Goal: Task Accomplishment & Management: Manage account settings

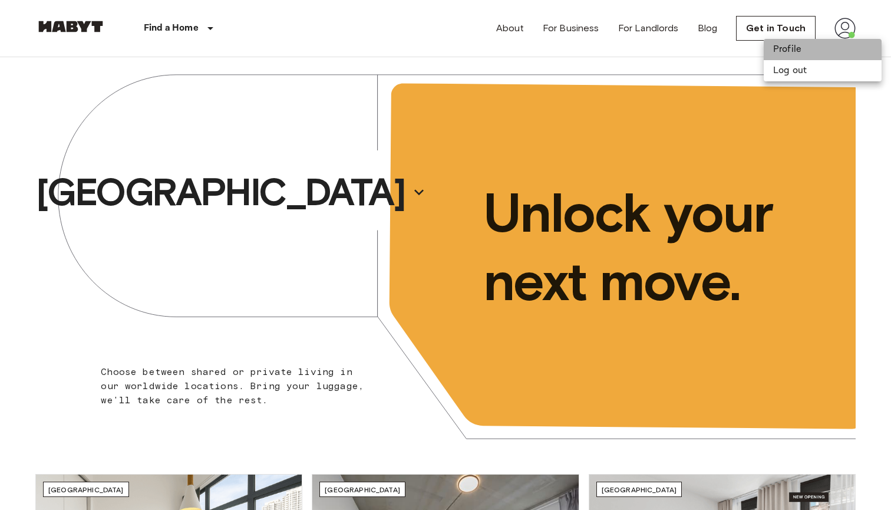
click at [832, 52] on li "Profile" at bounding box center [823, 49] width 118 height 21
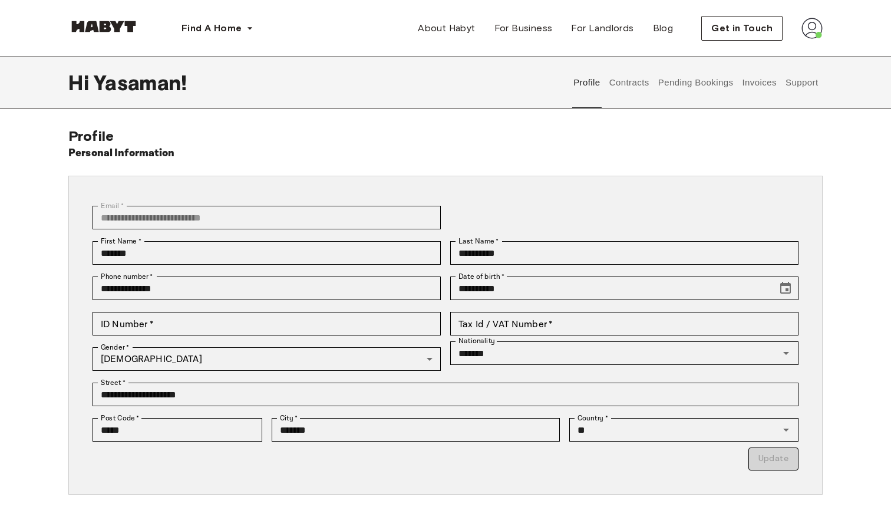
click at [625, 84] on button "Contracts" at bounding box center [629, 83] width 43 height 52
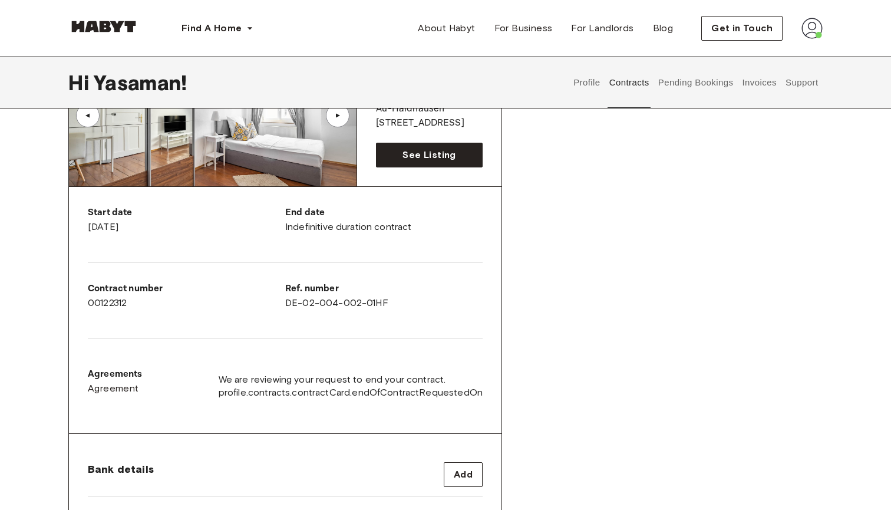
scroll to position [146, 0]
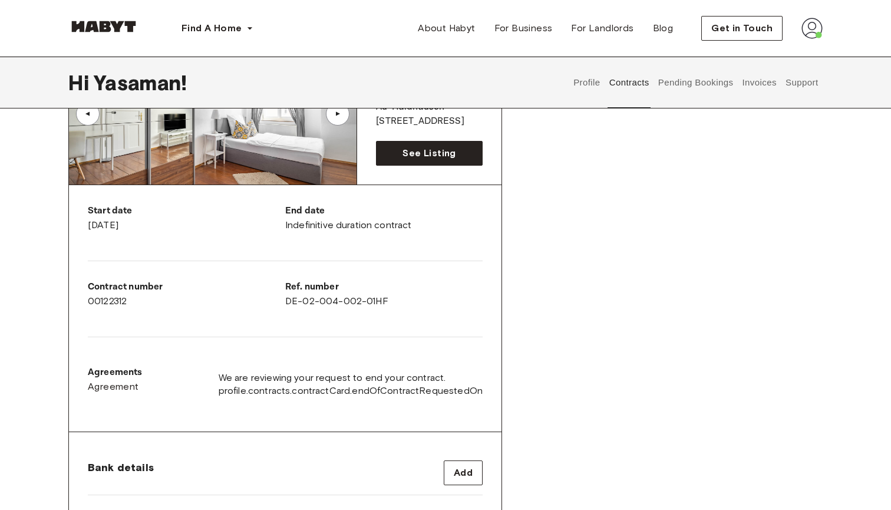
click at [658, 85] on button "Pending Bookings" at bounding box center [696, 83] width 78 height 52
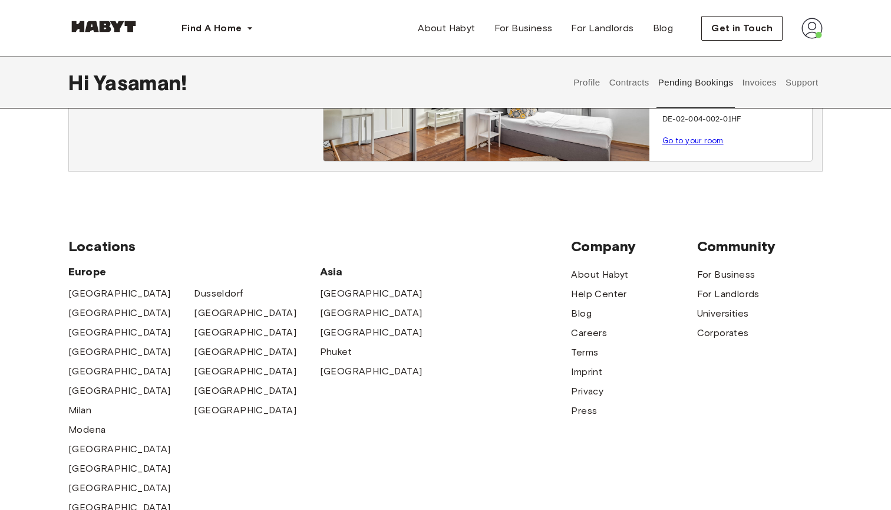
click at [762, 89] on button "Invoices" at bounding box center [759, 83] width 37 height 52
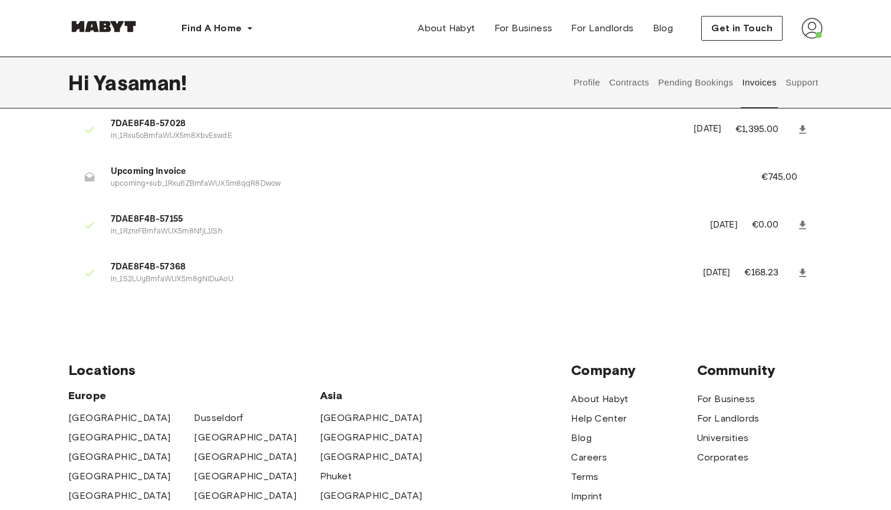
click at [784, 87] on button "Support" at bounding box center [802, 83] width 36 height 52
